Goal: Find contact information: Find contact information

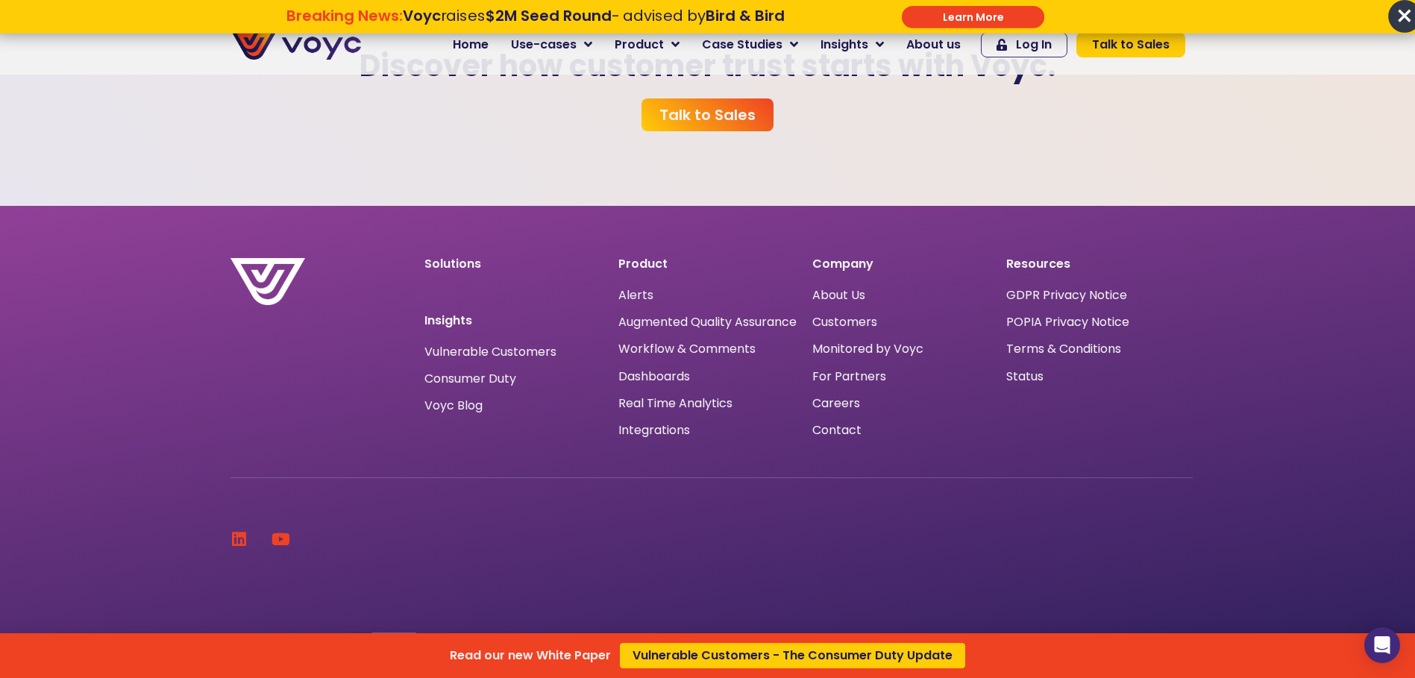
scroll to position [4689, 0]
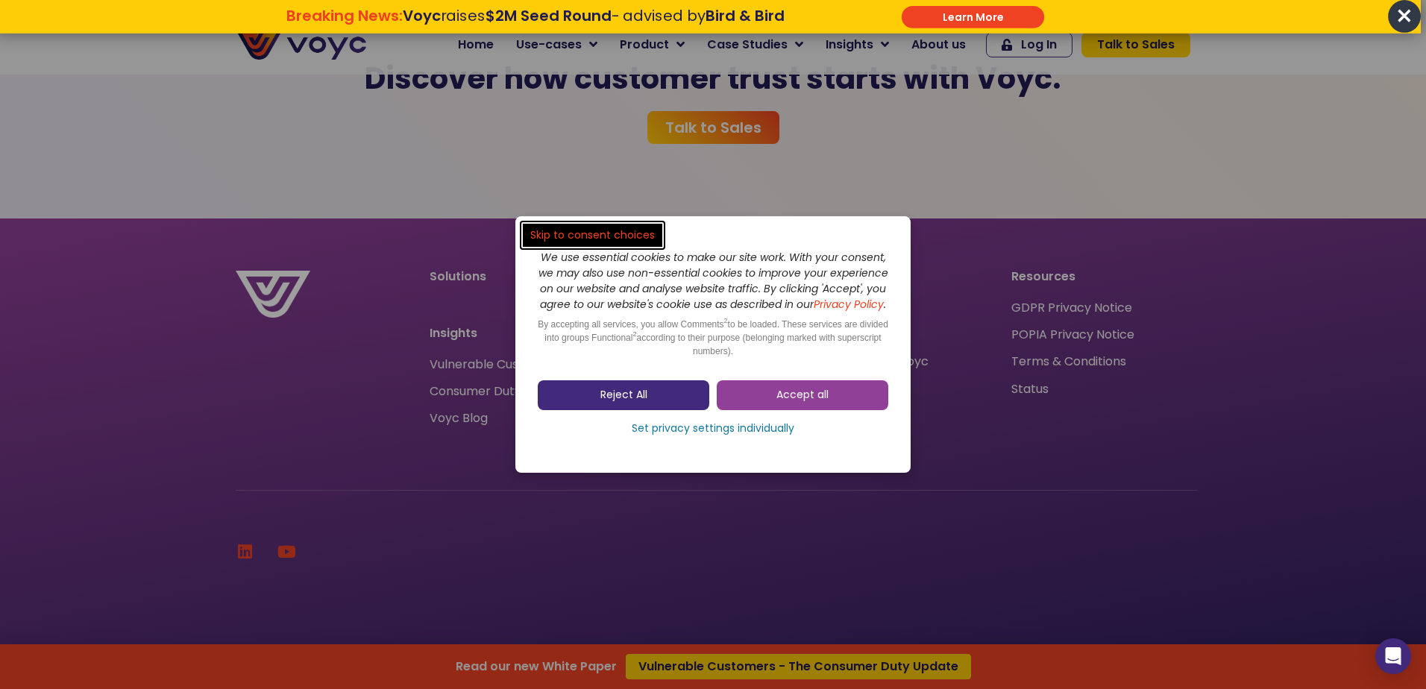
click at [668, 398] on link "Reject All" at bounding box center [624, 395] width 172 height 30
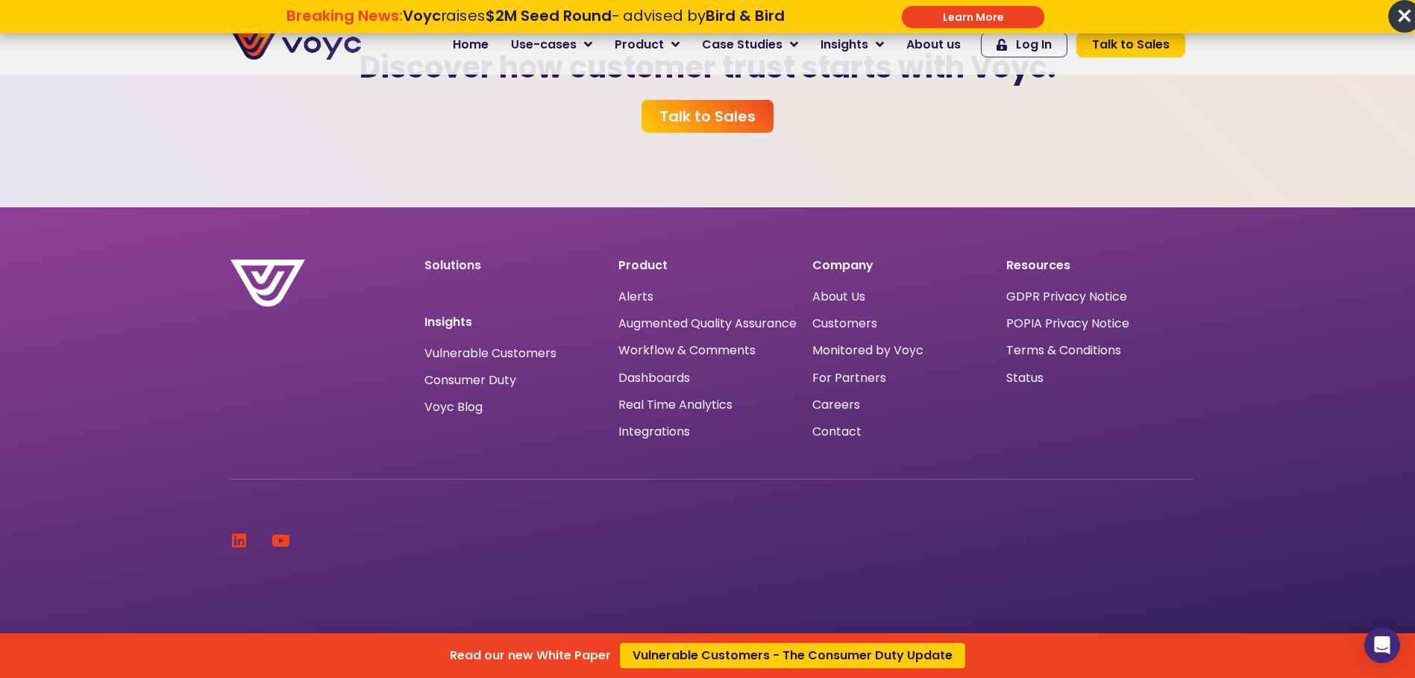
click at [982, 449] on div "Read our new White Paper Vulnerable Customers - The Consumer Duty Update" at bounding box center [707, 339] width 1415 height 678
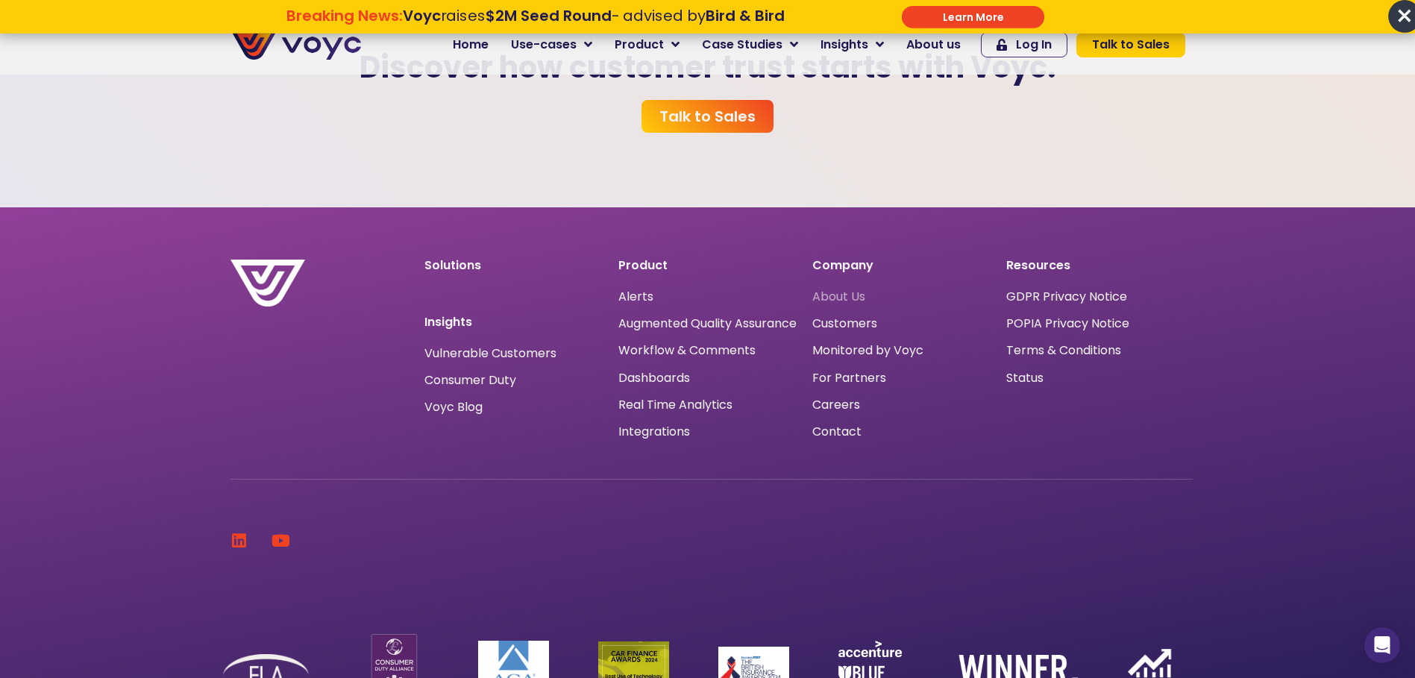
click at [842, 297] on span "About Us" at bounding box center [838, 297] width 53 height 0
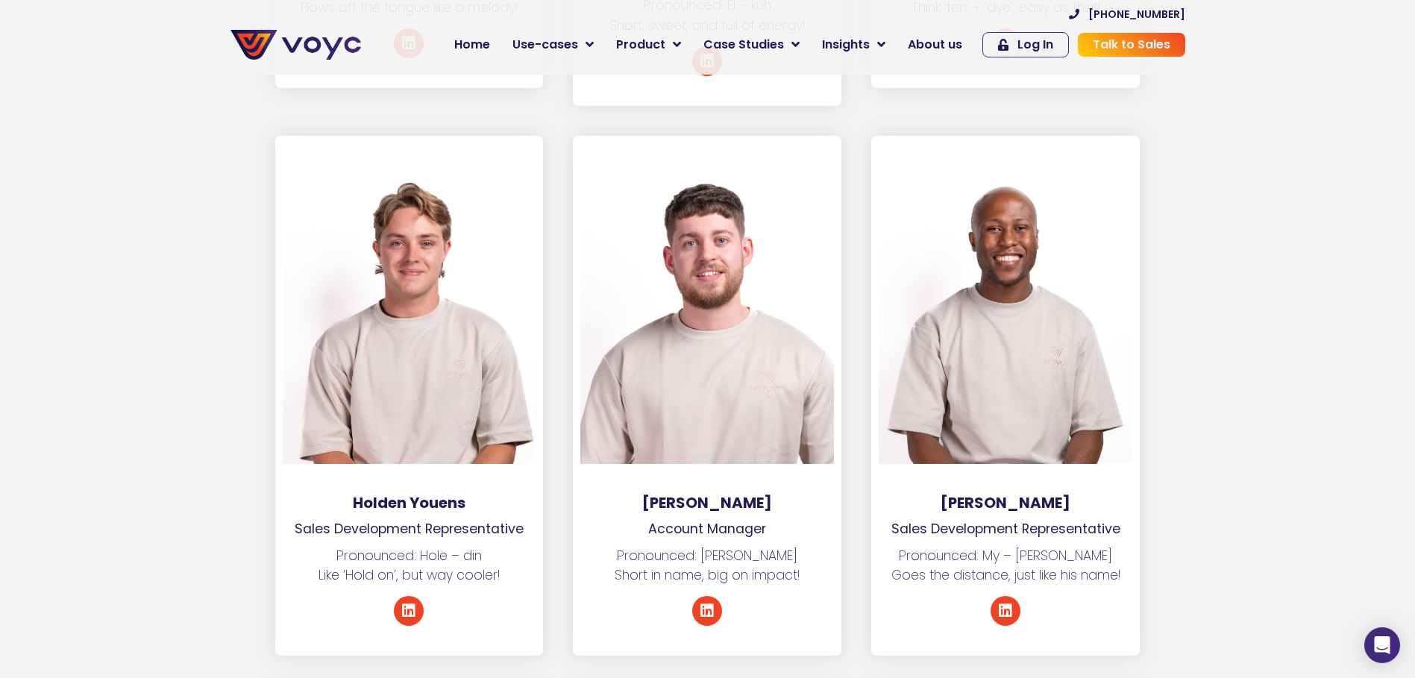
scroll to position [9707, 0]
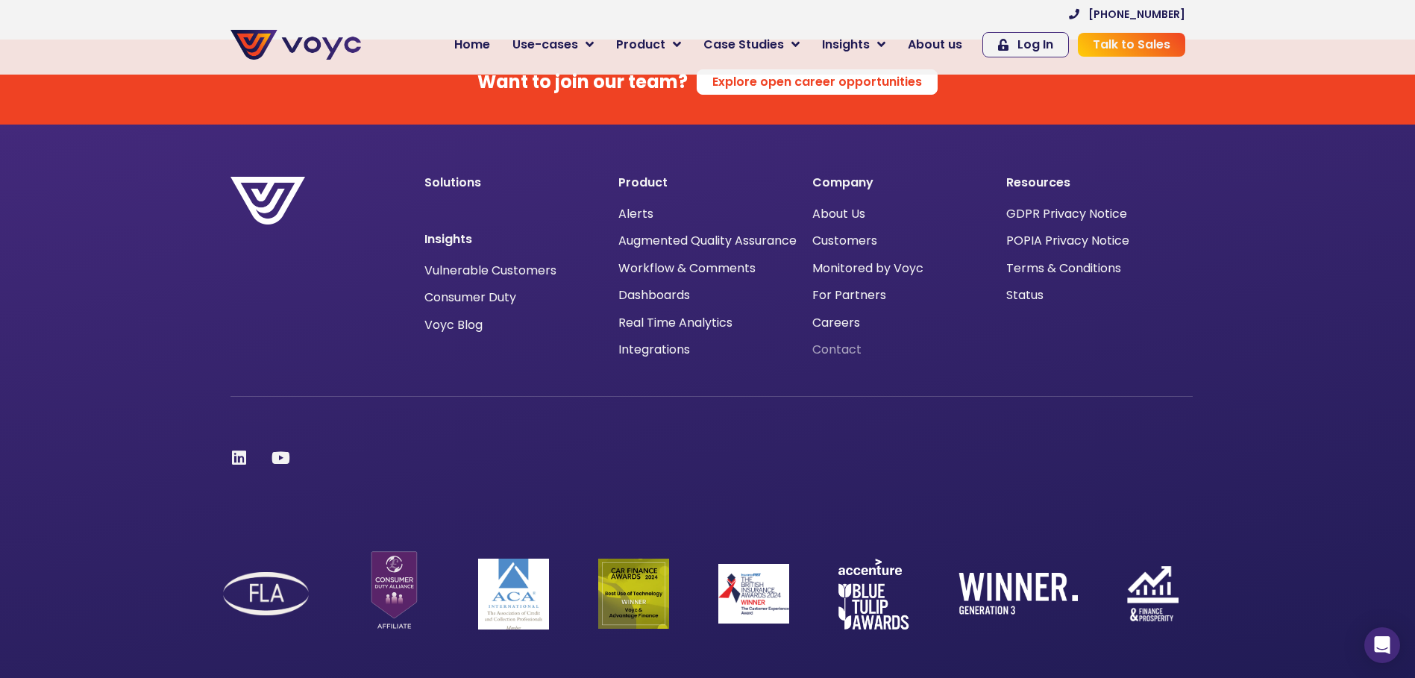
click at [839, 350] on span "Contact" at bounding box center [836, 350] width 49 height 0
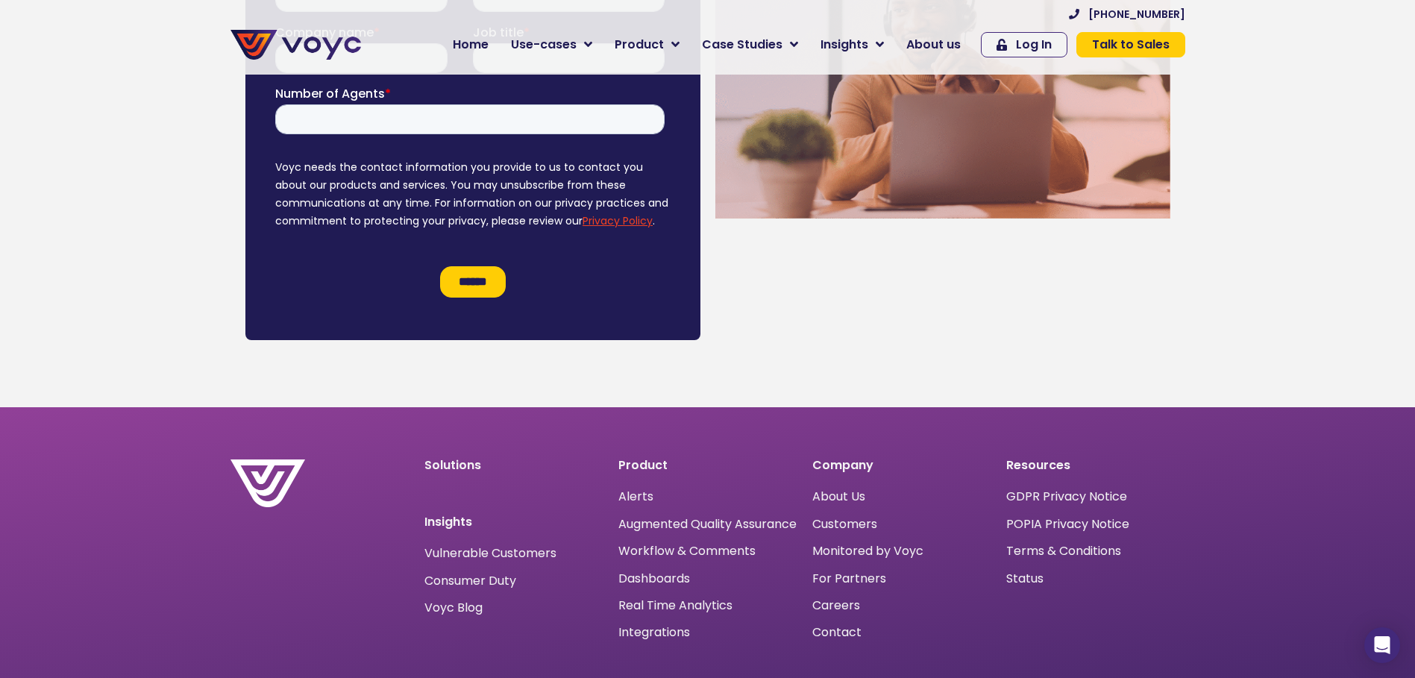
scroll to position [1321, 0]
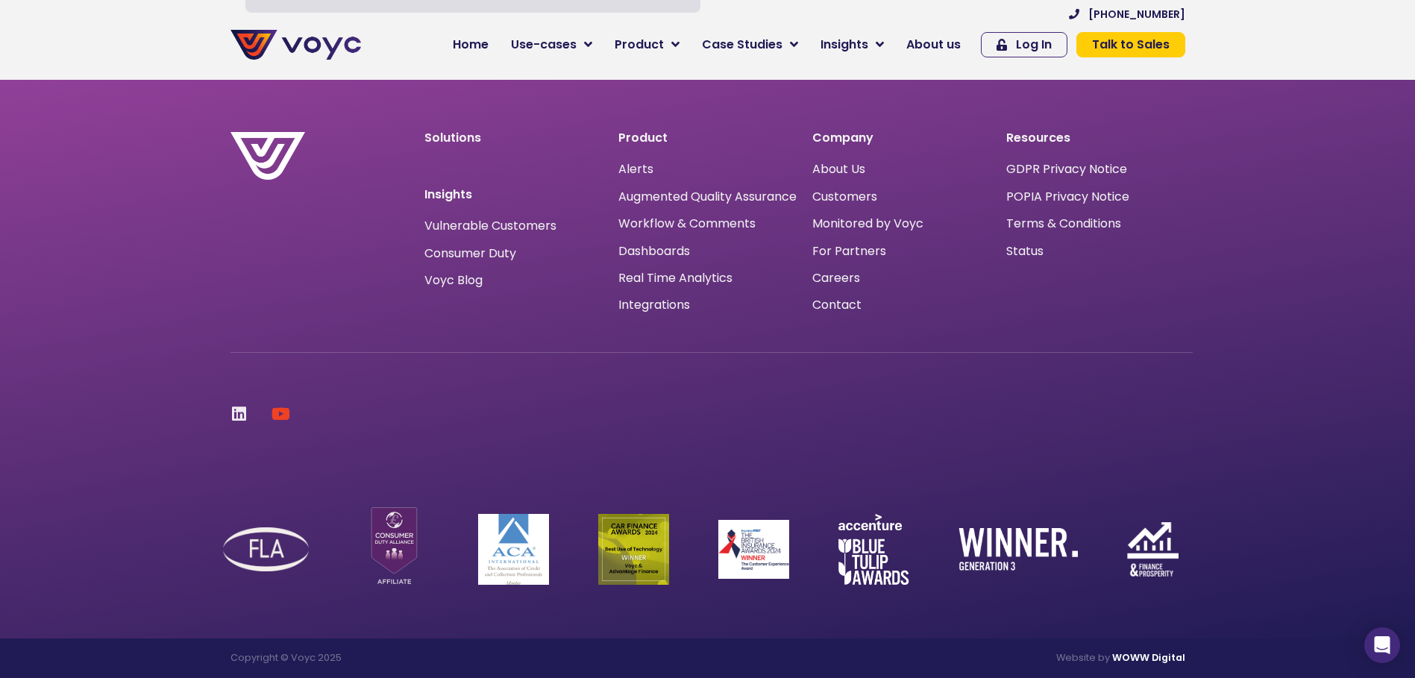
click at [239, 417] on icon at bounding box center [239, 414] width 16 height 16
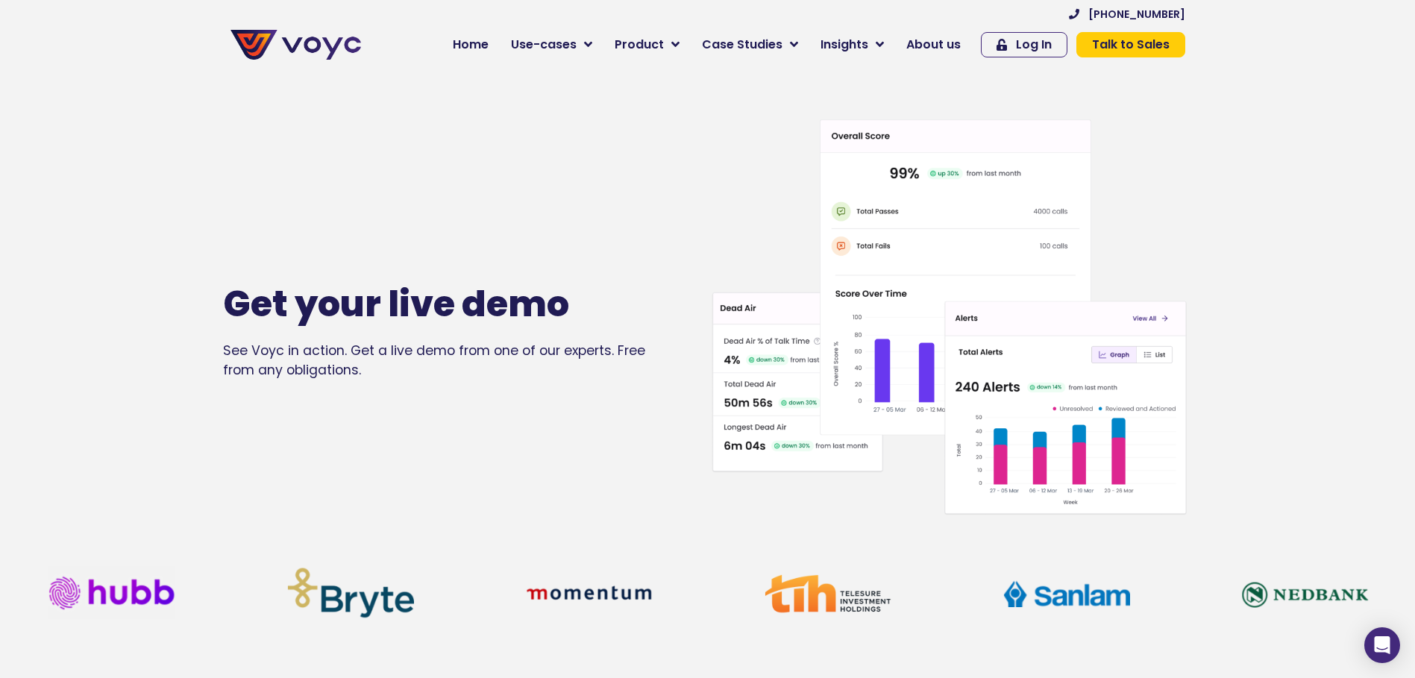
scroll to position [0, 0]
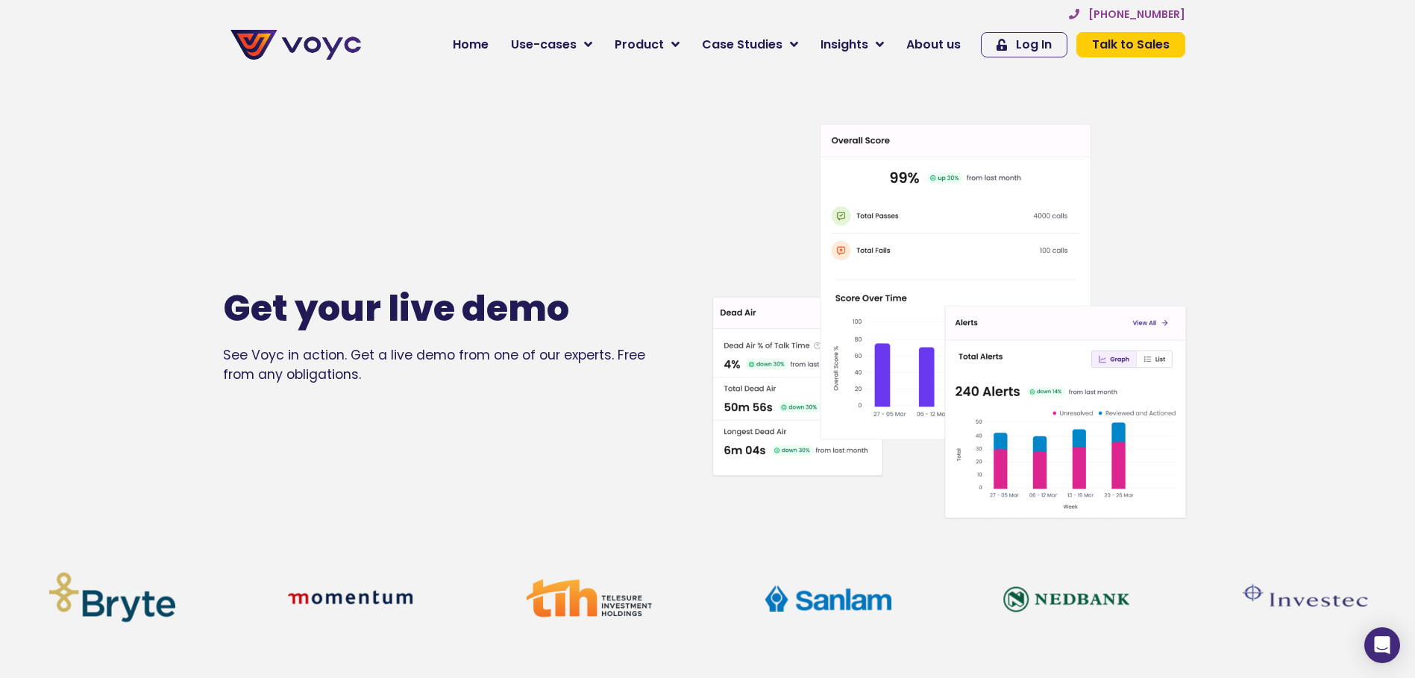
click at [1127, 12] on span "[PHONE_NUMBER]" at bounding box center [1136, 14] width 97 height 10
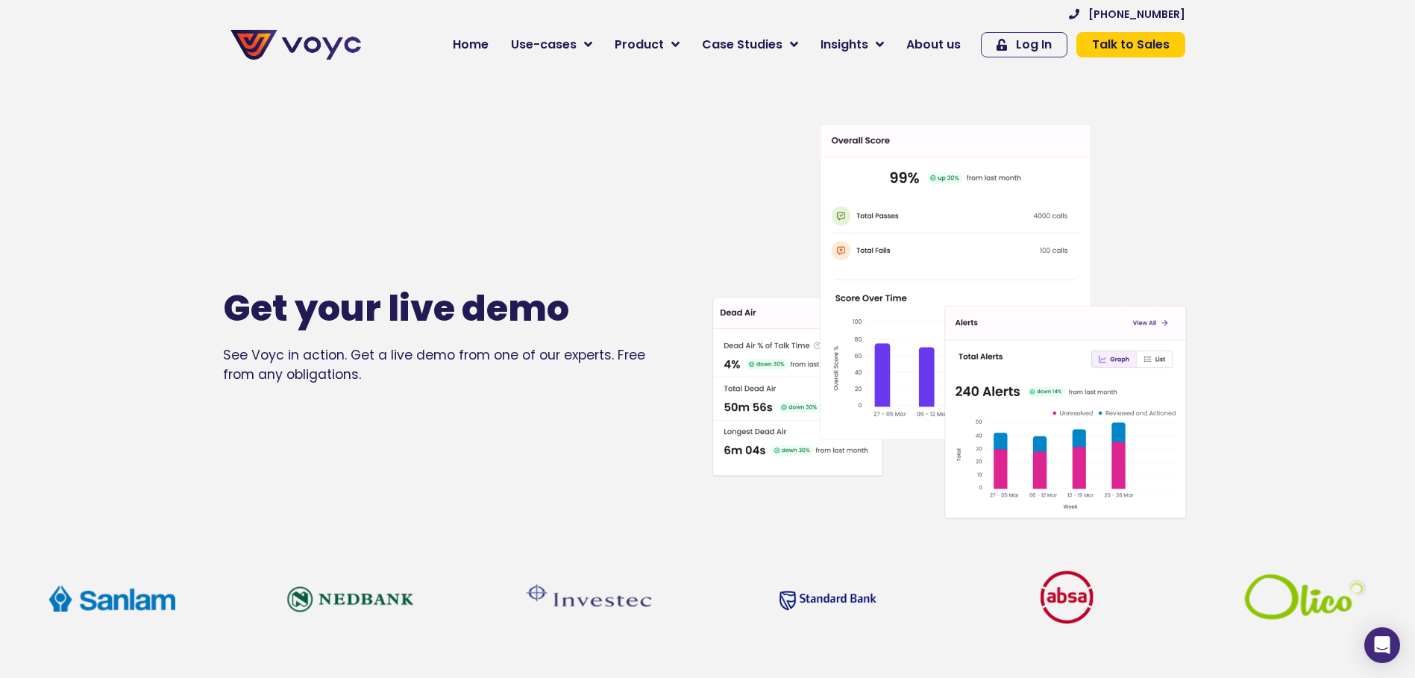
drag, startPoint x: 160, startPoint y: 256, endPoint x: 157, endPoint y: 246, distance: 10.4
click at [160, 256] on section "Get your live demo See Voyc in action. Get a live demo from one of our experts.…" at bounding box center [707, 336] width 1415 height 678
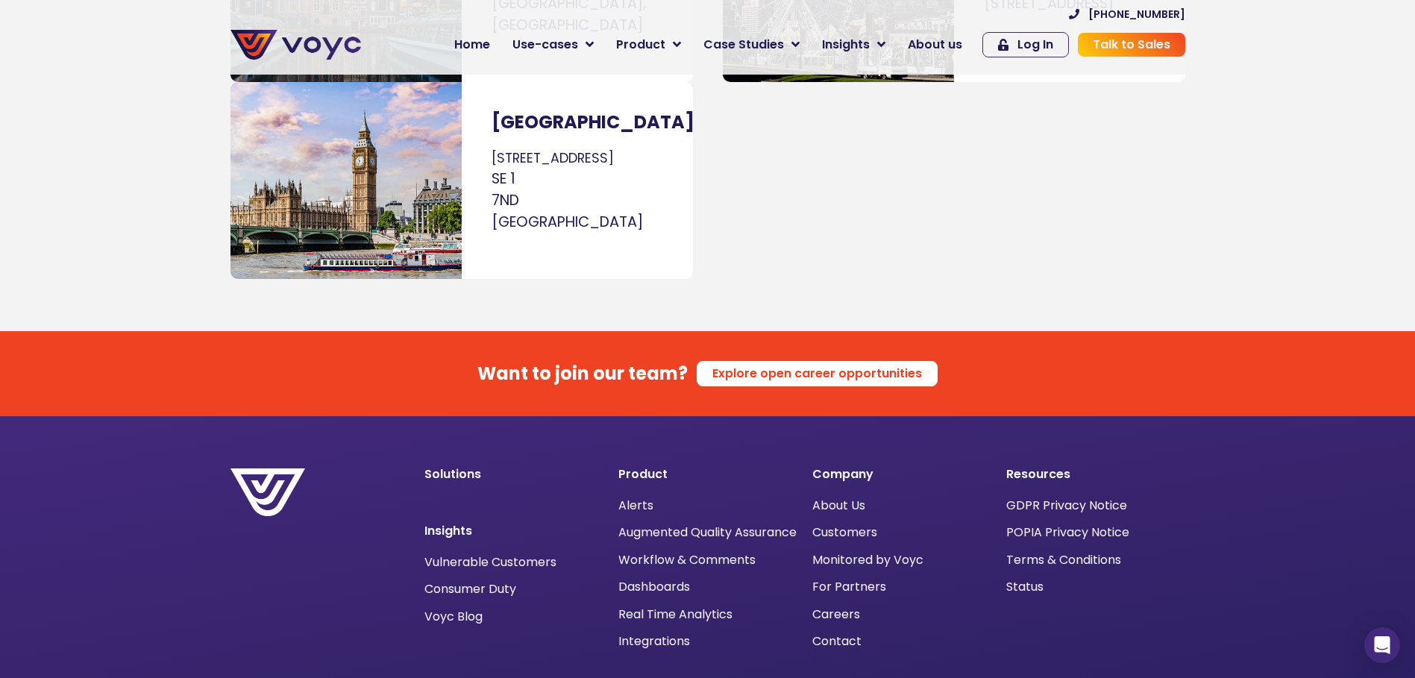
scroll to position [9688, 0]
